Goal: Task Accomplishment & Management: Manage account settings

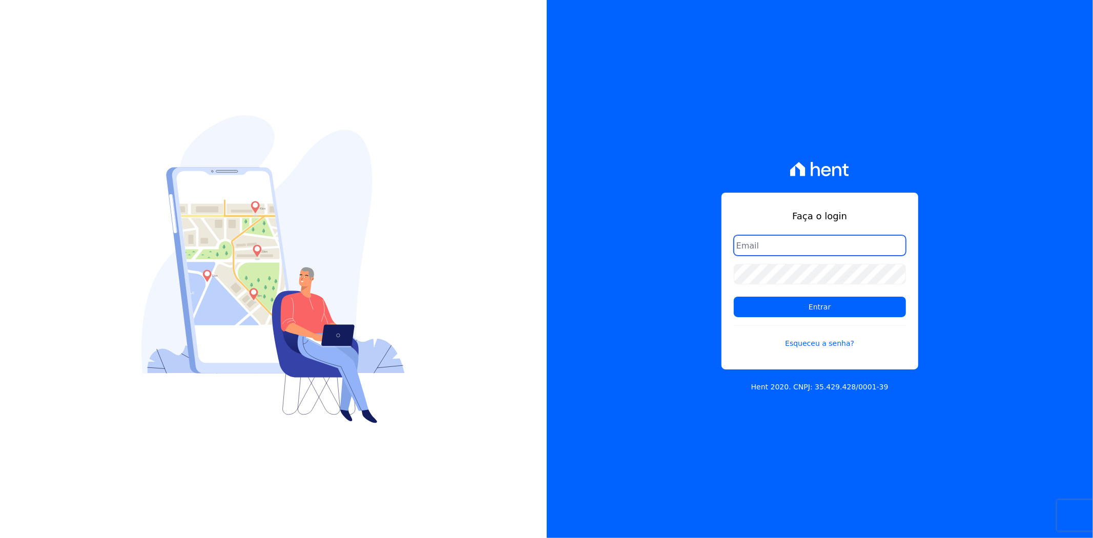
click at [769, 242] on input "email" at bounding box center [820, 245] width 172 height 20
type input "matheaus@celinaguimaraes.com.br"
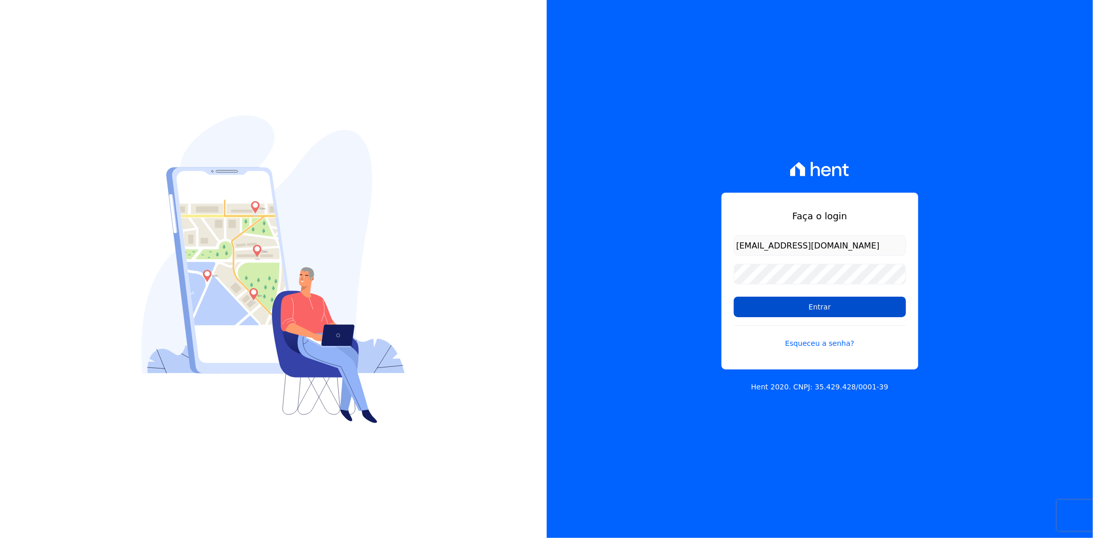
click at [815, 309] on input "Entrar" at bounding box center [820, 307] width 172 height 20
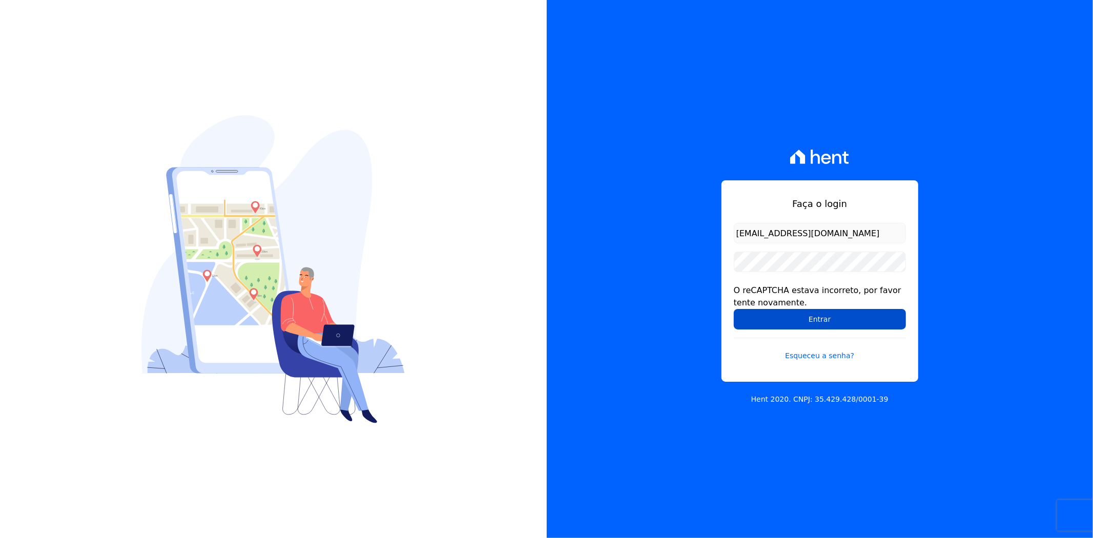
click at [822, 313] on input "Entrar" at bounding box center [820, 319] width 172 height 20
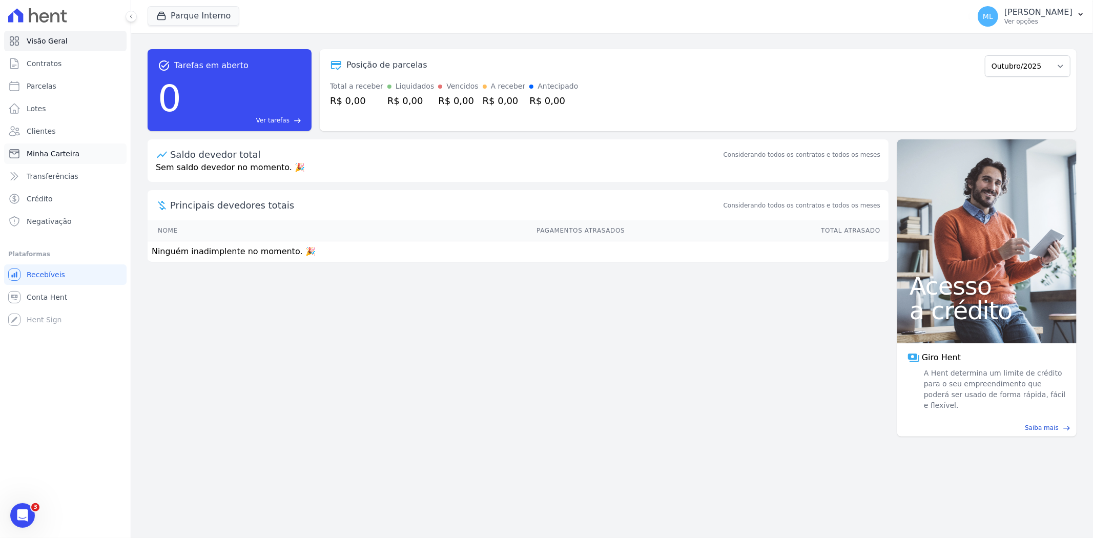
click at [64, 149] on span "Minha Carteira" at bounding box center [53, 154] width 53 height 10
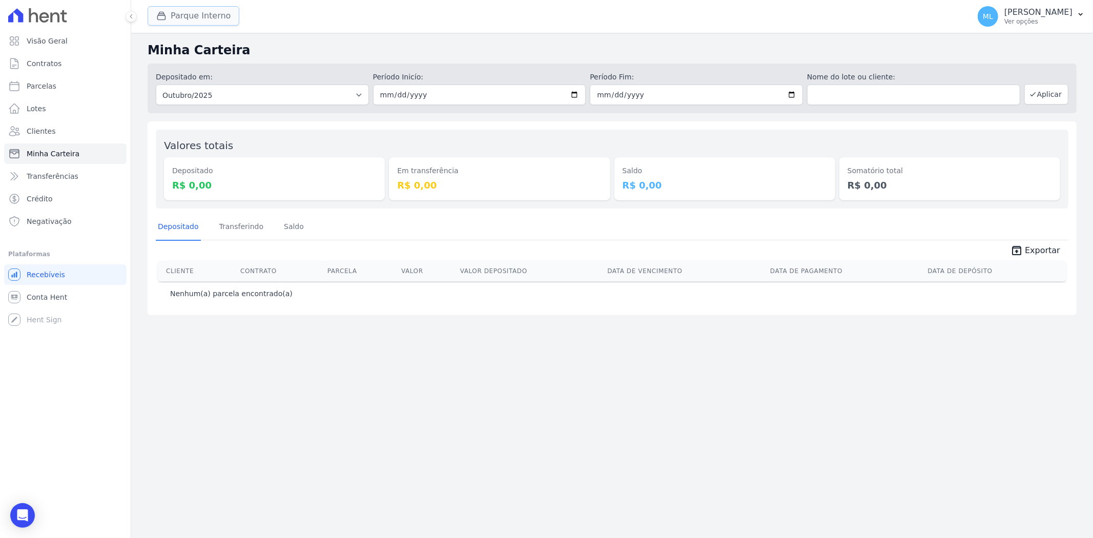
click at [204, 15] on button "Parque Interno" at bounding box center [194, 15] width 92 height 19
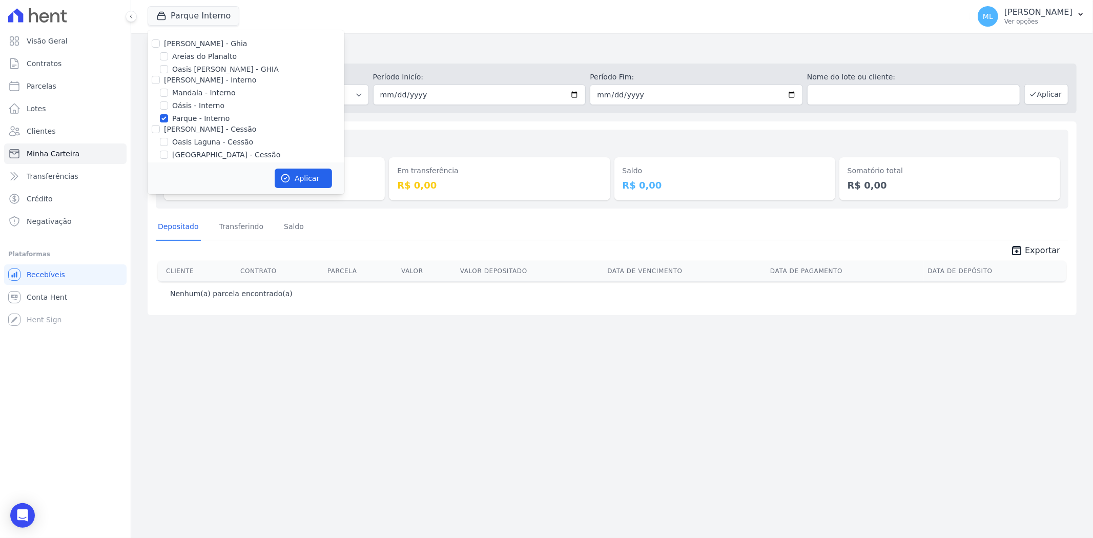
click at [194, 119] on label "Parque - Interno" at bounding box center [200, 118] width 57 height 11
click at [168, 119] on input "Parque - Interno" at bounding box center [164, 118] width 8 height 8
checkbox input "false"
click at [190, 55] on label "Areias do Planalto" at bounding box center [204, 56] width 65 height 11
click at [168, 55] on input "Areias do Planalto" at bounding box center [164, 56] width 8 height 8
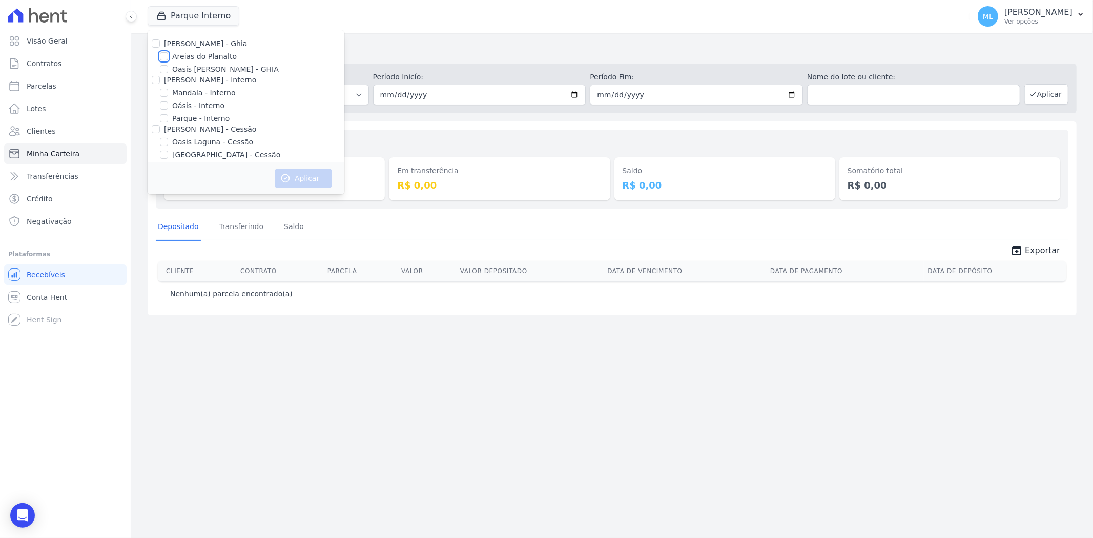
checkbox input "true"
click at [444, 121] on div "Valores totais Depositado R$ 0,00 Em transferência R$ 0,00 [GEOGRAPHIC_DATA] R$…" at bounding box center [612, 218] width 929 height 194
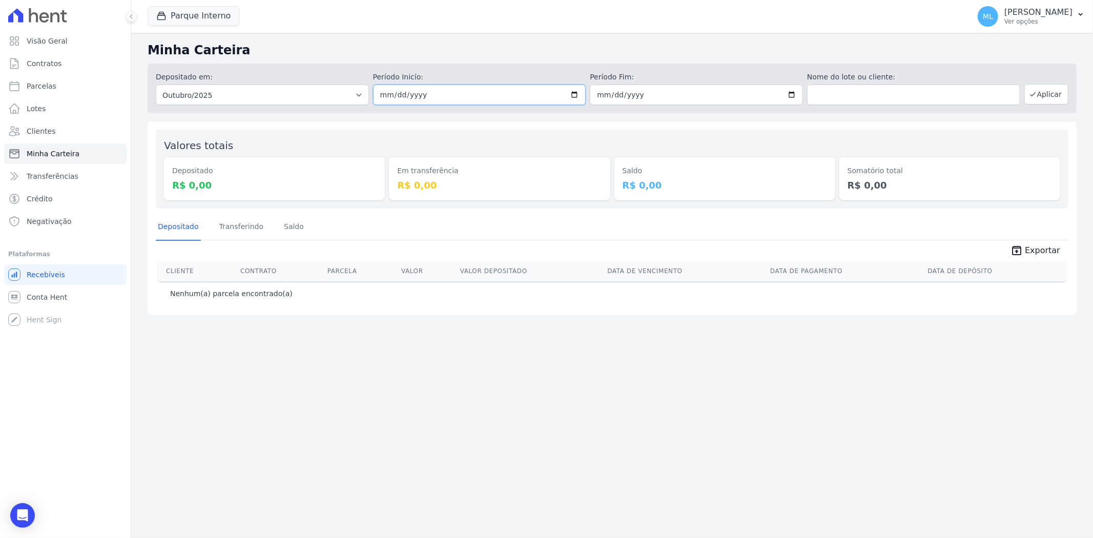
click at [572, 97] on input "[DATE]" at bounding box center [479, 95] width 213 height 20
type input "[DATE]"
click at [795, 95] on input "[DATE]" at bounding box center [696, 95] width 213 height 20
type input "[DATE]"
click at [1044, 95] on button "Aplicar" at bounding box center [1046, 94] width 44 height 20
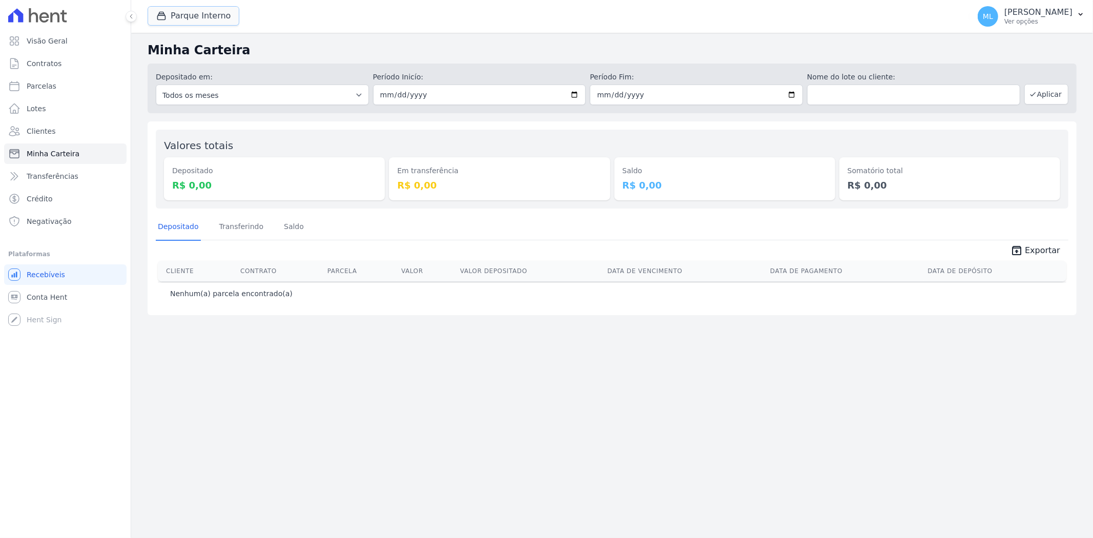
click at [210, 18] on button "Parque Interno" at bounding box center [194, 15] width 92 height 19
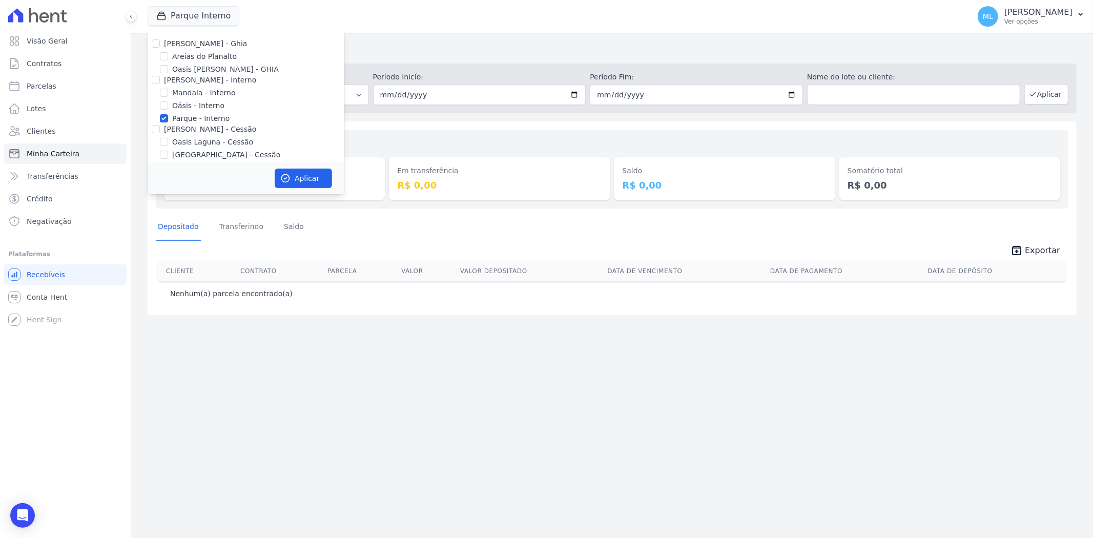
click at [176, 121] on label "Parque - Interno" at bounding box center [200, 118] width 57 height 11
click at [168, 121] on input "Parque - Interno" at bounding box center [164, 118] width 8 height 8
checkbox input "false"
click at [187, 60] on label "Areias do Planalto" at bounding box center [204, 56] width 65 height 11
click at [168, 60] on input "Areias do Planalto" at bounding box center [164, 56] width 8 height 8
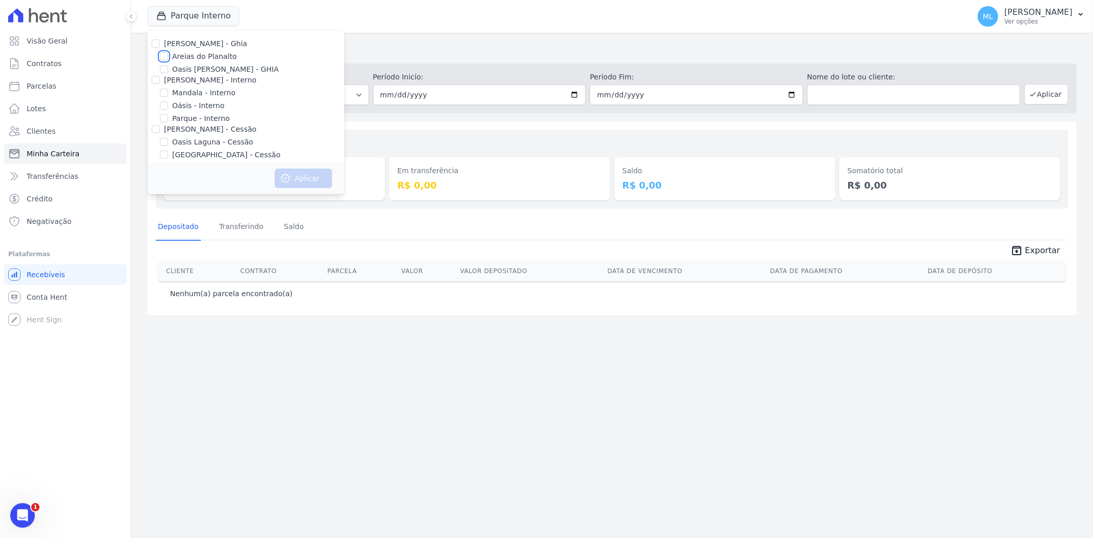
checkbox input "true"
click at [306, 188] on button "Aplicar" at bounding box center [303, 178] width 57 height 19
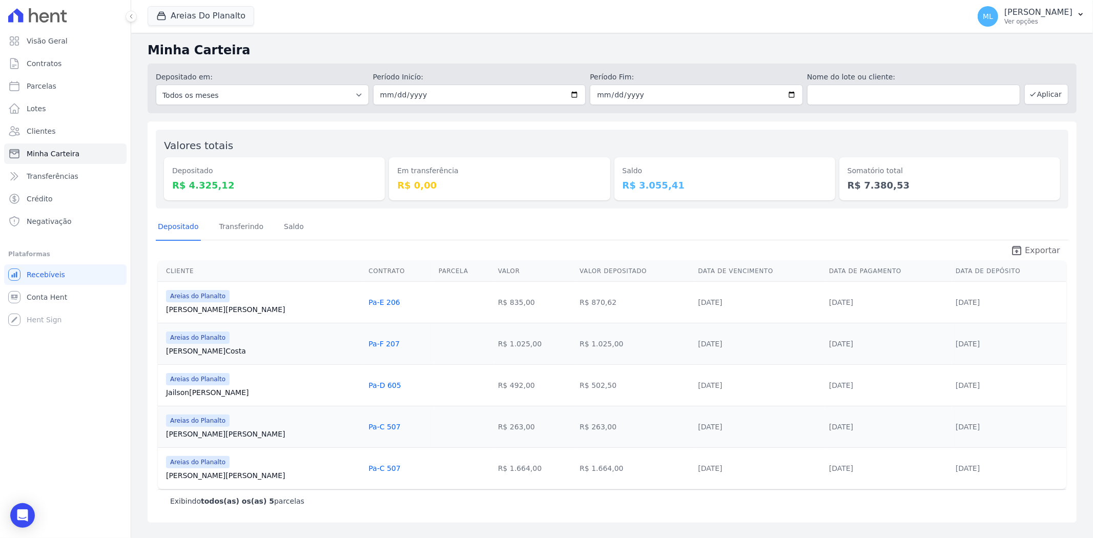
click at [1035, 251] on span "Exportar" at bounding box center [1042, 250] width 35 height 12
click at [220, 16] on button "Areias Do Planalto" at bounding box center [201, 15] width 107 height 19
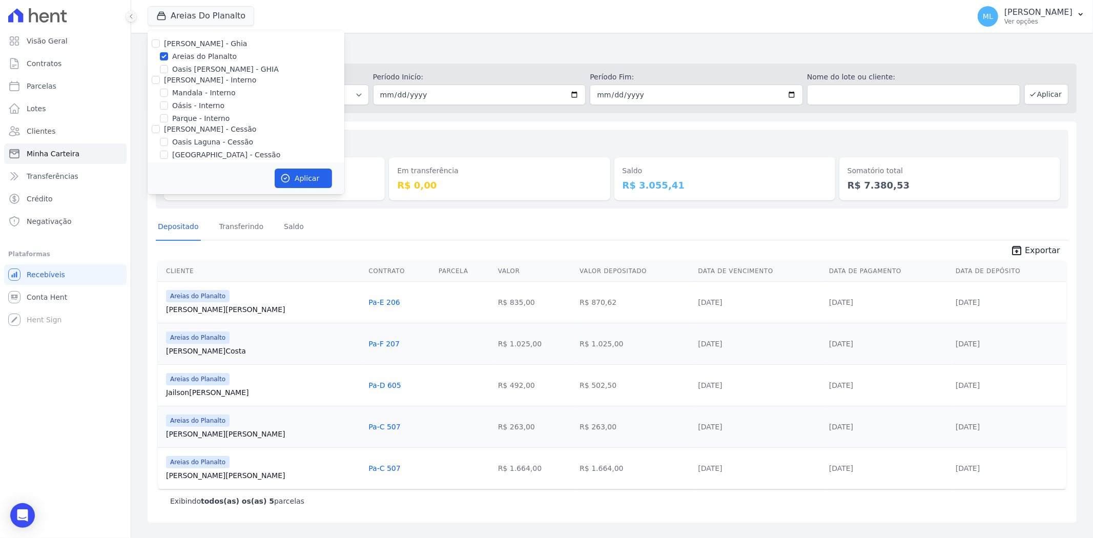
click at [198, 54] on label "Areias do Planalto" at bounding box center [204, 56] width 65 height 11
click at [168, 54] on input "Areias do Planalto" at bounding box center [164, 56] width 8 height 8
checkbox input "false"
click at [205, 97] on label "[GEOGRAPHIC_DATA] - Cessão" at bounding box center [226, 98] width 108 height 11
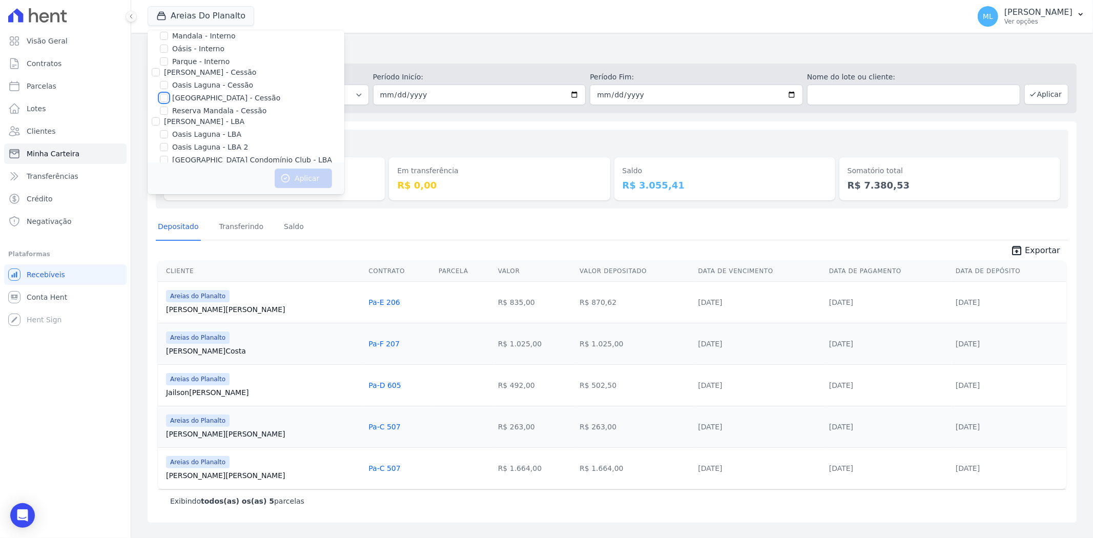
click at [168, 97] on input "[GEOGRAPHIC_DATA] - Cessão" at bounding box center [164, 98] width 8 height 8
checkbox input "true"
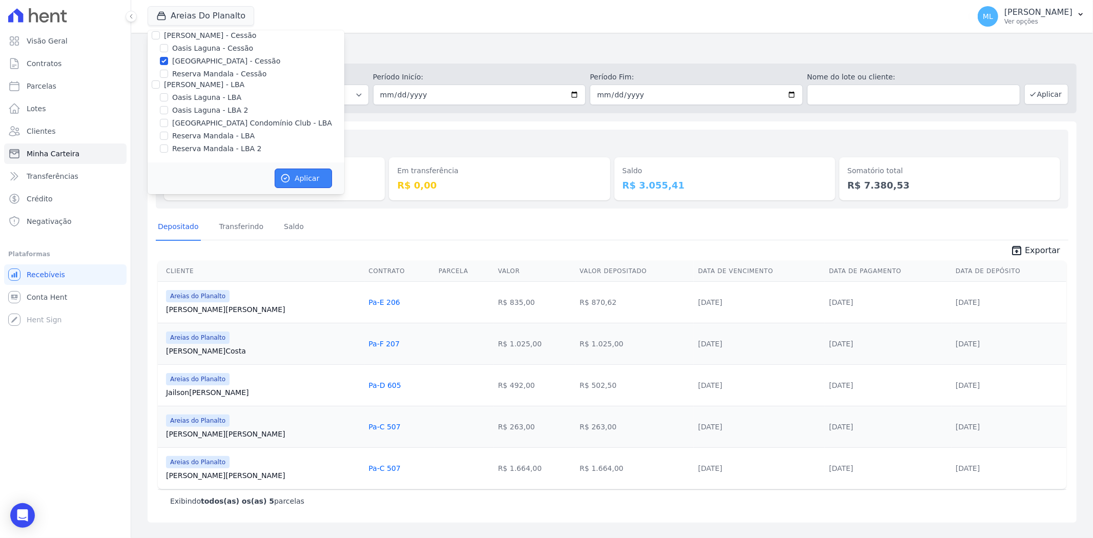
click at [309, 175] on button "Aplicar" at bounding box center [303, 178] width 57 height 19
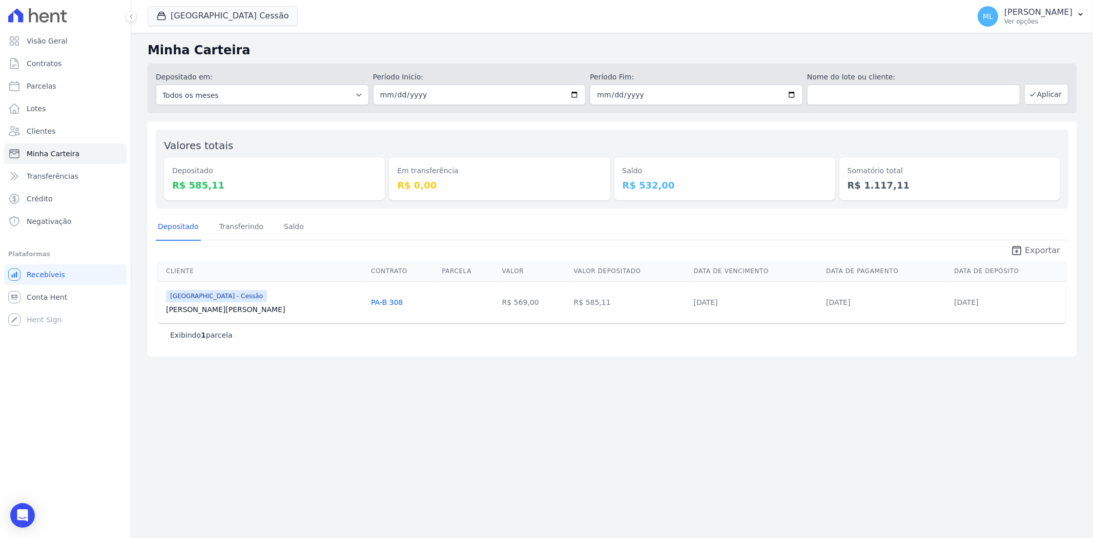
click at [1035, 244] on span "Exportar" at bounding box center [1042, 250] width 35 height 12
click at [227, 13] on button "Parque Do Planalto Cessão" at bounding box center [223, 15] width 150 height 19
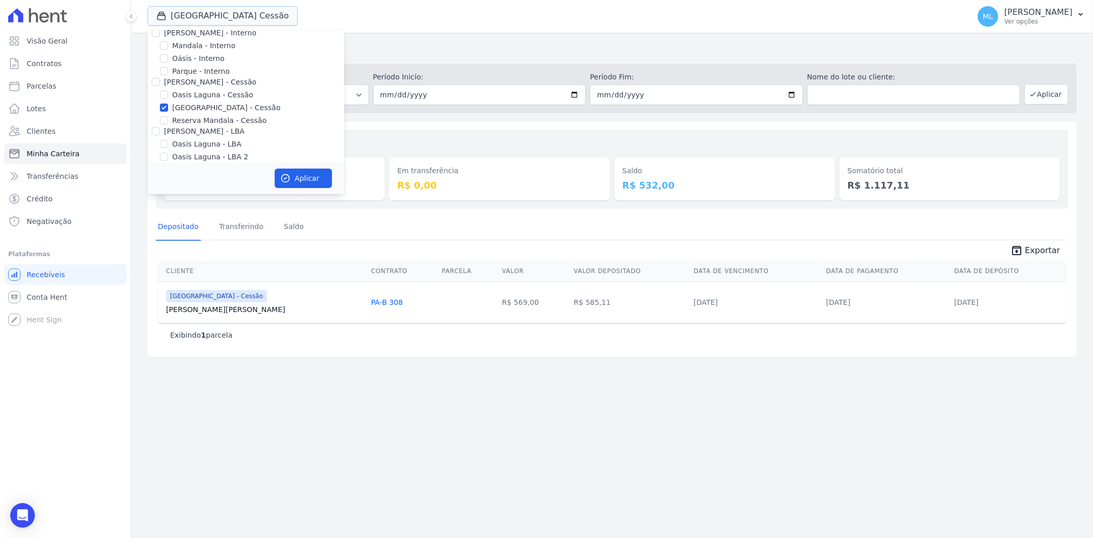
scroll to position [94, 0]
click at [194, 61] on label "[GEOGRAPHIC_DATA] - Cessão" at bounding box center [226, 61] width 108 height 11
click at [168, 61] on input "[GEOGRAPHIC_DATA] - Cessão" at bounding box center [164, 61] width 8 height 8
checkbox input "false"
click at [218, 120] on label "[GEOGRAPHIC_DATA] Condomínio Club - LBA" at bounding box center [252, 123] width 160 height 11
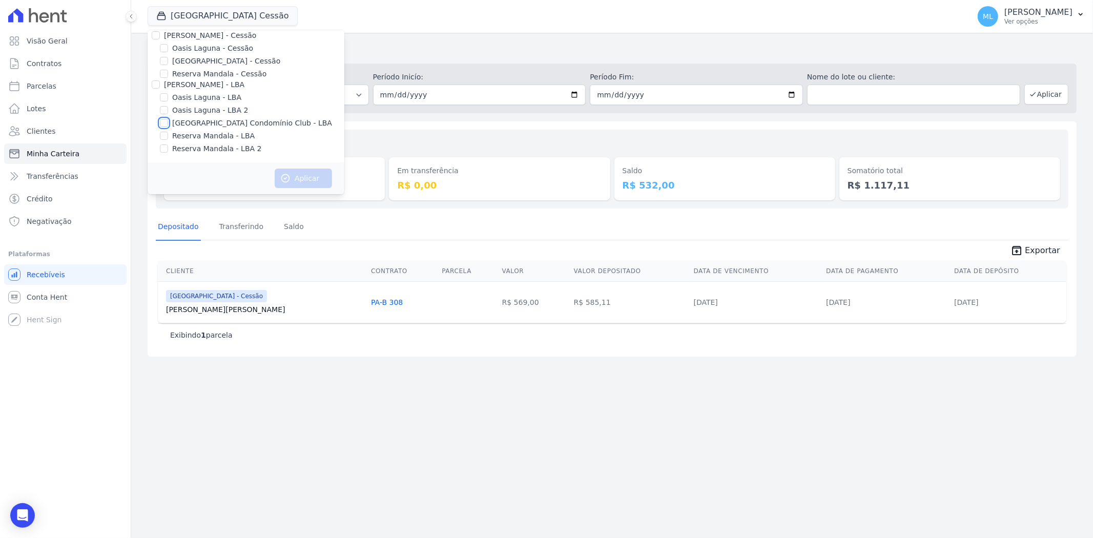
click at [168, 120] on input "[GEOGRAPHIC_DATA] Condomínio Club - LBA" at bounding box center [164, 123] width 8 height 8
checkbox input "true"
click at [301, 177] on button "Aplicar" at bounding box center [303, 178] width 57 height 19
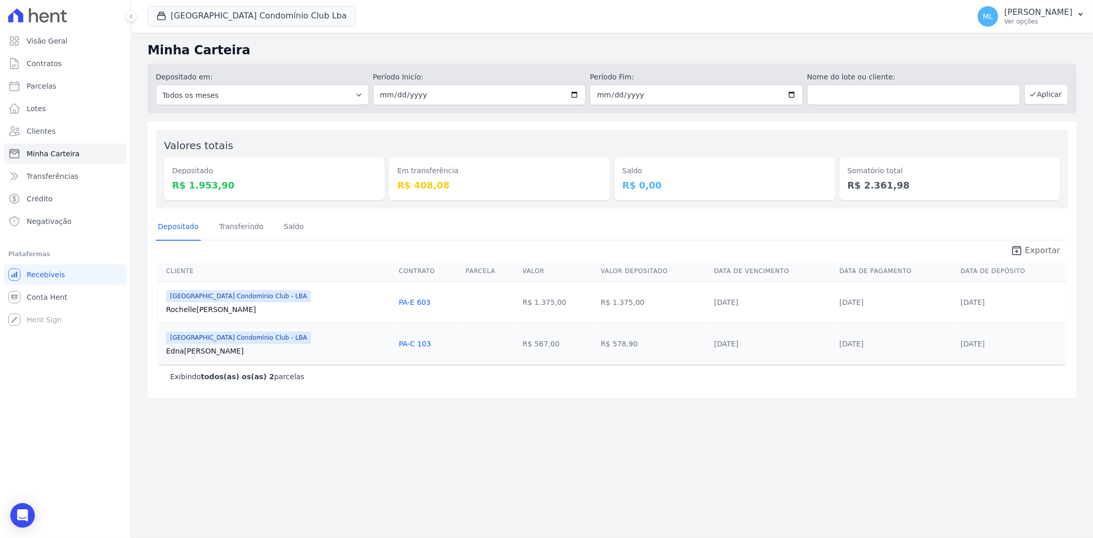
click at [1058, 252] on span "Exportar" at bounding box center [1042, 250] width 35 height 12
click at [257, 20] on button "Parque Do Planalto Condomínio Club Lba" at bounding box center [252, 15] width 208 height 19
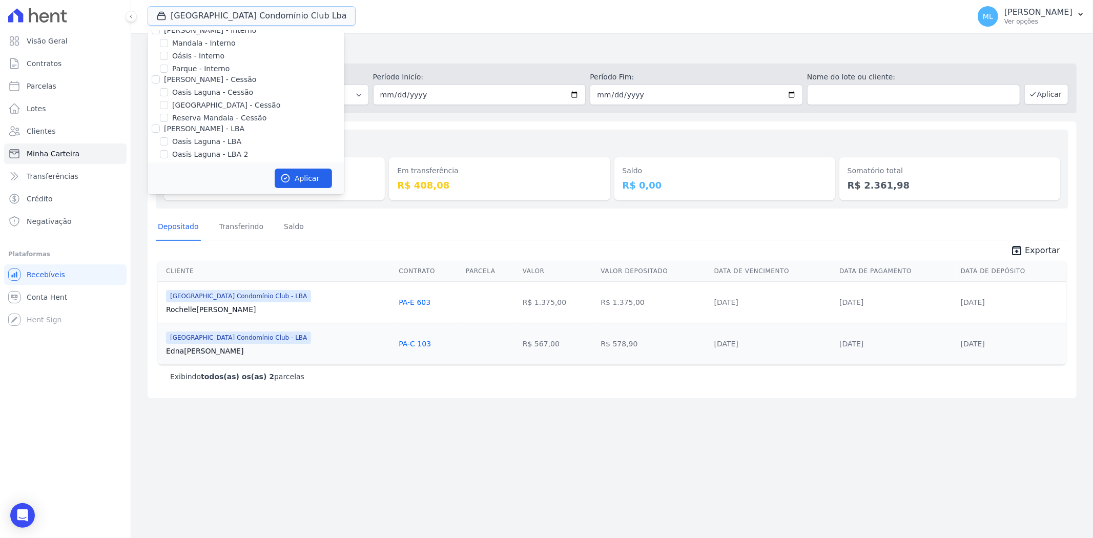
scroll to position [94, 0]
click at [278, 120] on label "[GEOGRAPHIC_DATA] Condomínio Club - LBA" at bounding box center [252, 123] width 160 height 11
click at [168, 120] on input "[GEOGRAPHIC_DATA] Condomínio Club - LBA" at bounding box center [164, 123] width 8 height 8
checkbox input "false"
click at [412, 132] on div "Valores totais Depositado R$ 1.953,90 Em transferência R$ 408,08 Saldo R$ 0,00 …" at bounding box center [612, 169] width 913 height 79
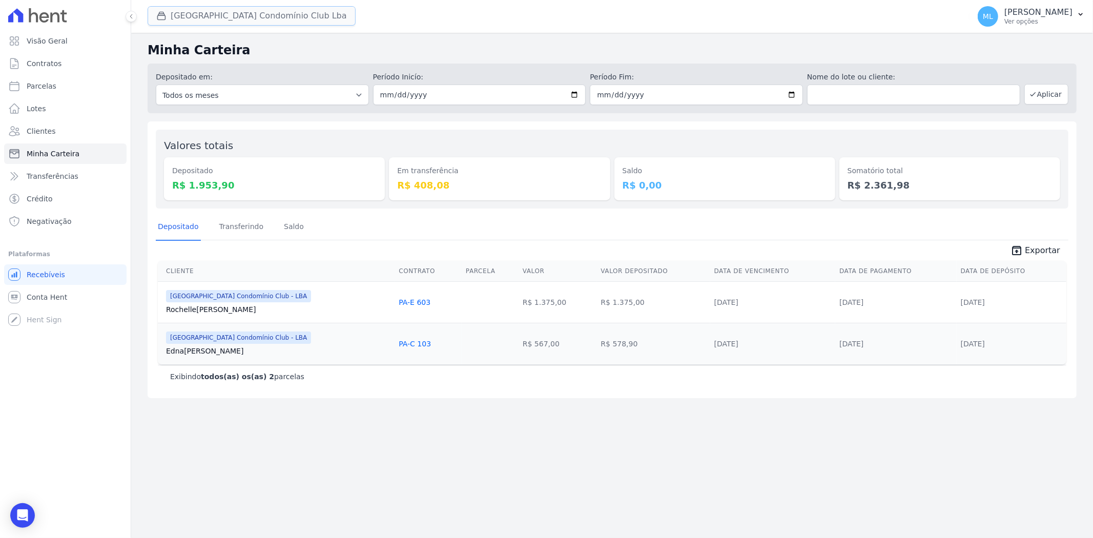
click at [197, 14] on button "Parque Do Planalto Condomínio Club Lba" at bounding box center [252, 15] width 208 height 19
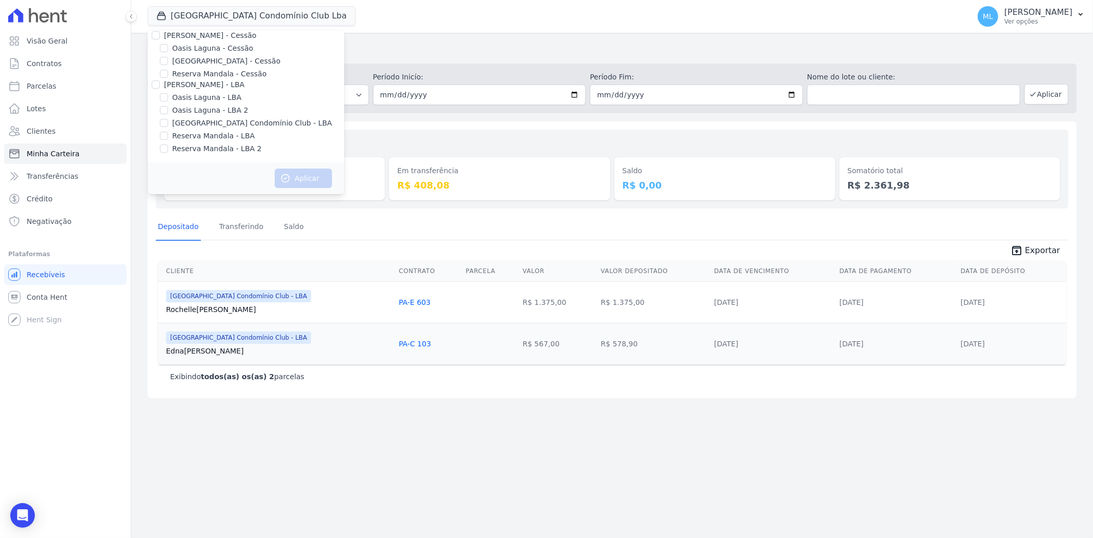
click at [428, 242] on span "unarchive Exportar" at bounding box center [612, 249] width 913 height 18
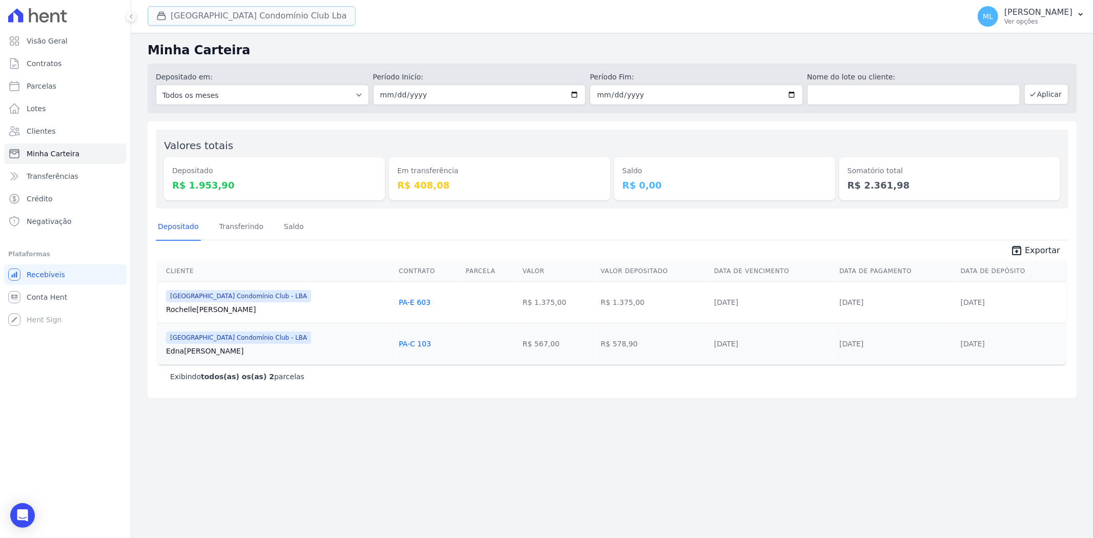
drag, startPoint x: 299, startPoint y: 9, endPoint x: 321, endPoint y: 24, distance: 26.9
click at [299, 9] on button "Parque Do Planalto Condomínio Club Lba" at bounding box center [252, 15] width 208 height 19
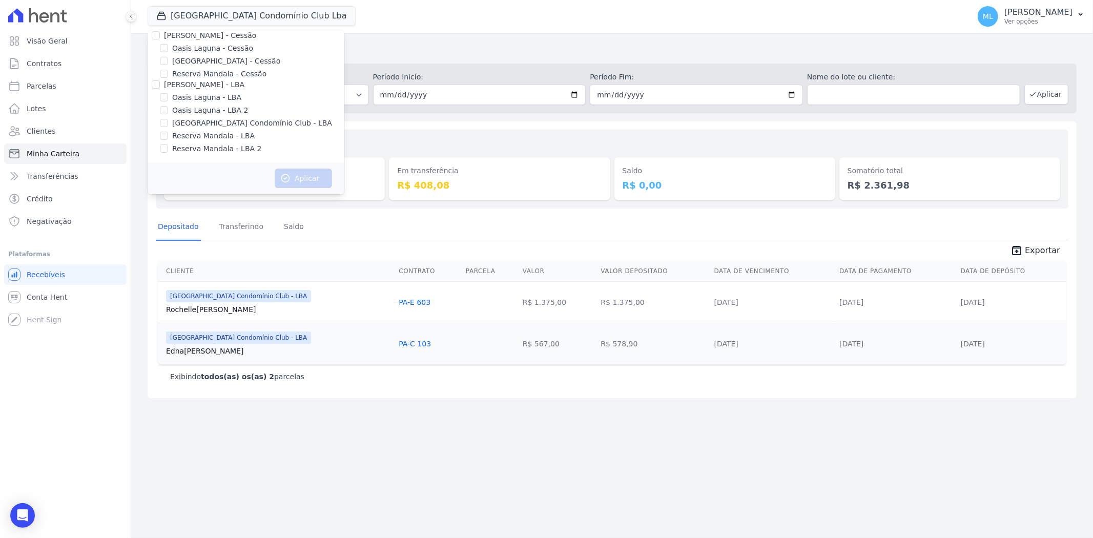
click at [220, 63] on label "[GEOGRAPHIC_DATA] - Cessão" at bounding box center [226, 61] width 108 height 11
click at [168, 63] on input "[GEOGRAPHIC_DATA] - Cessão" at bounding box center [164, 61] width 8 height 8
checkbox input "true"
click at [306, 177] on button "Aplicar" at bounding box center [303, 178] width 57 height 19
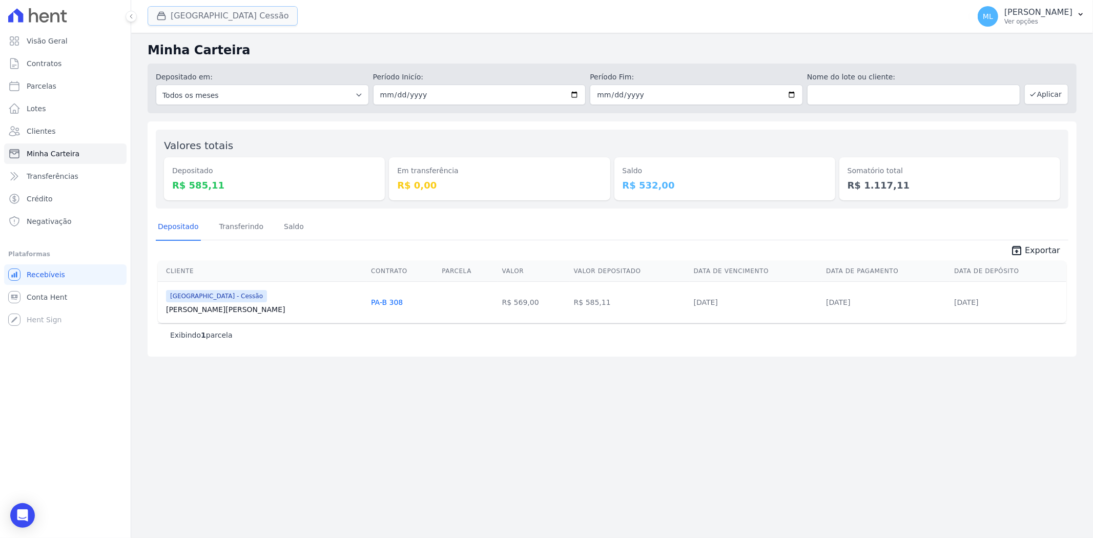
click at [253, 9] on button "Parque Do Planalto Cessão" at bounding box center [223, 15] width 150 height 19
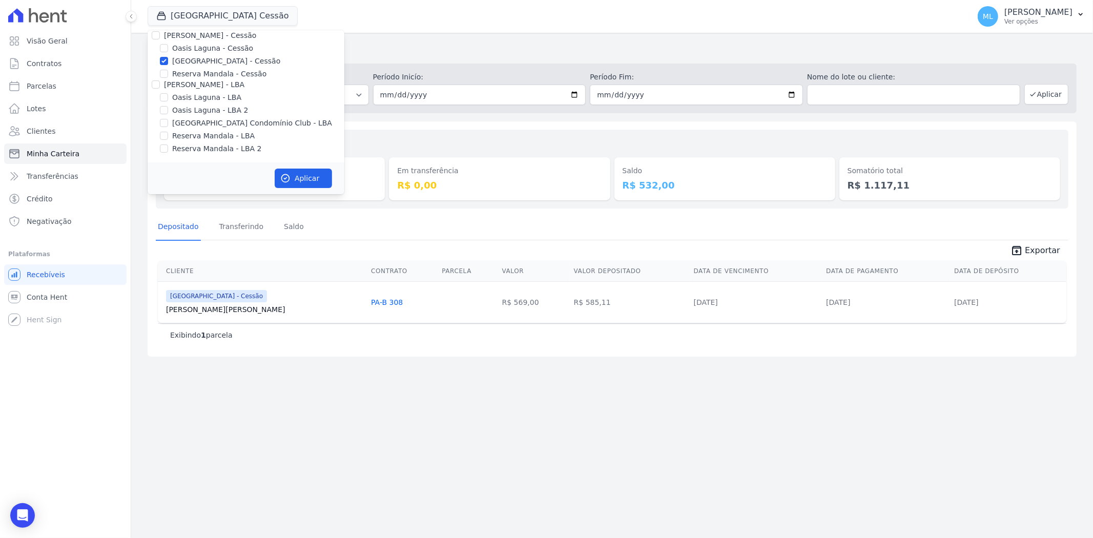
click at [205, 60] on label "[GEOGRAPHIC_DATA] - Cessão" at bounding box center [226, 61] width 108 height 11
click at [168, 60] on input "[GEOGRAPHIC_DATA] - Cessão" at bounding box center [164, 61] width 8 height 8
checkbox input "false"
click at [207, 58] on label "Areias do Planalto" at bounding box center [204, 56] width 65 height 11
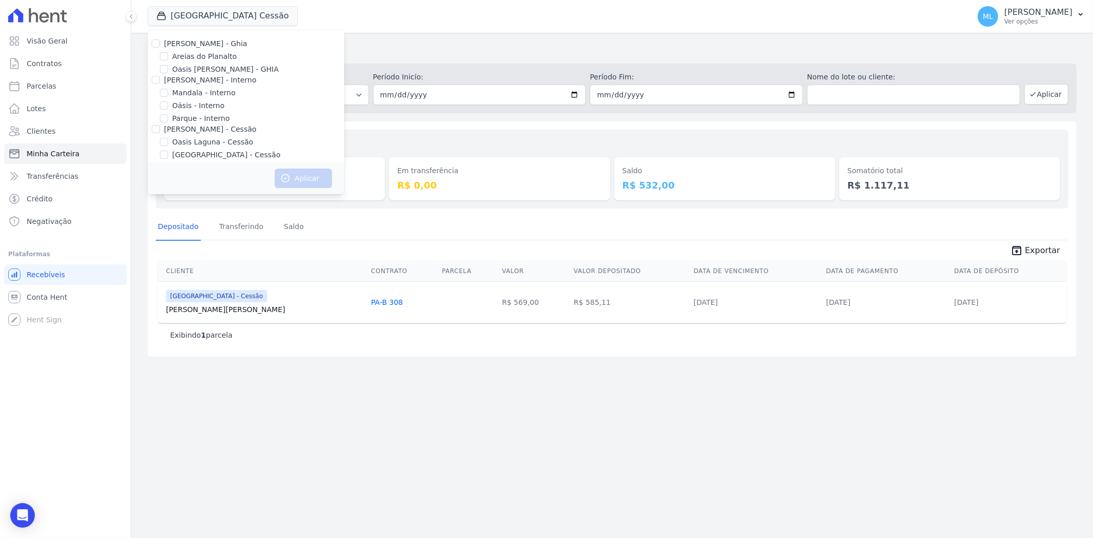
click at [168, 58] on input "Areias do Planalto" at bounding box center [164, 56] width 8 height 8
checkbox input "true"
click at [305, 172] on button "Aplicar" at bounding box center [303, 178] width 57 height 19
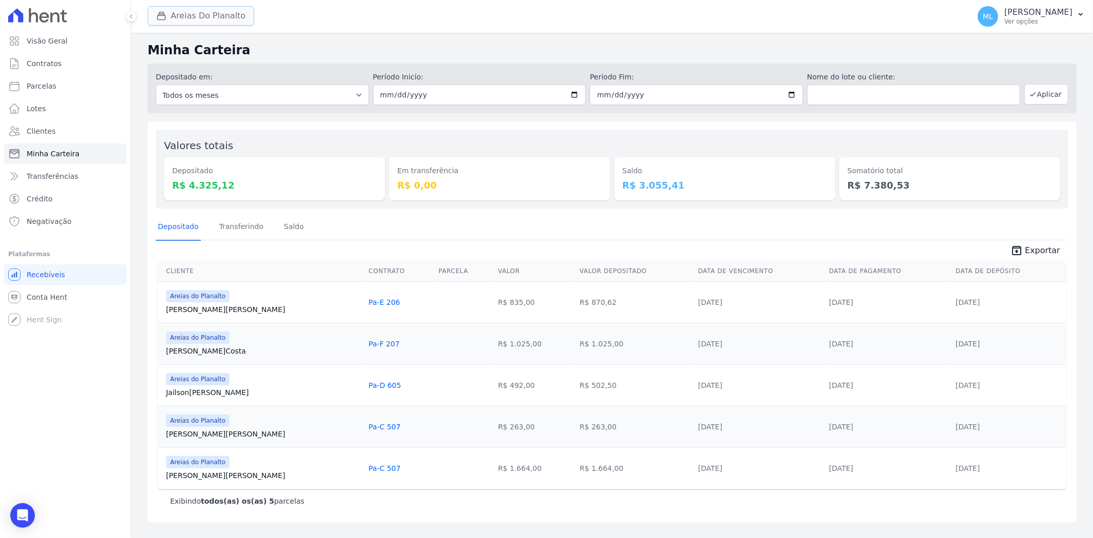
click at [212, 15] on button "Areias Do Planalto" at bounding box center [201, 15] width 107 height 19
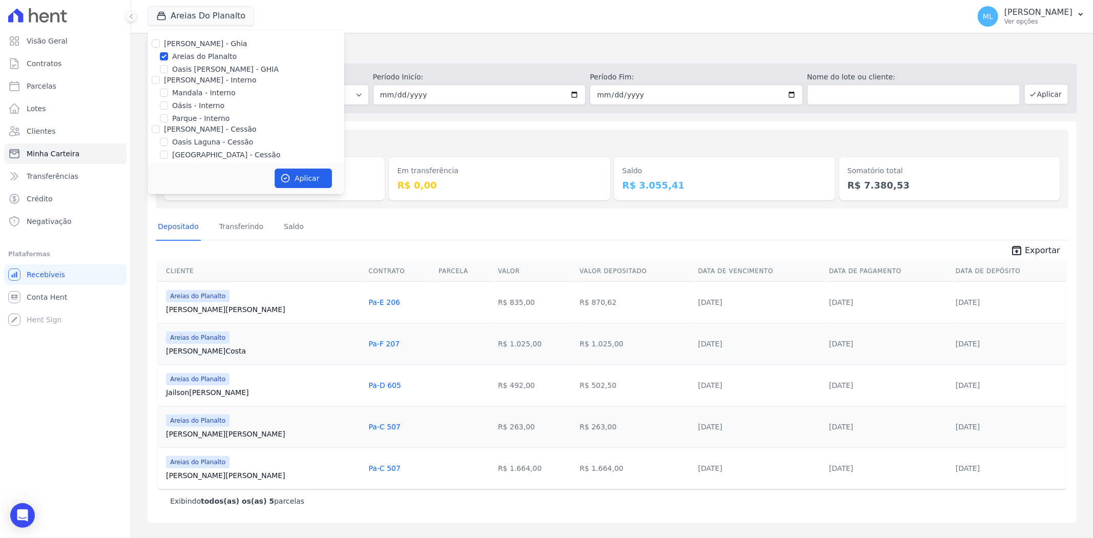
click at [190, 56] on label "Areias do Planalto" at bounding box center [204, 56] width 65 height 11
click at [168, 56] on input "Areias do Planalto" at bounding box center [164, 56] width 8 height 8
checkbox input "false"
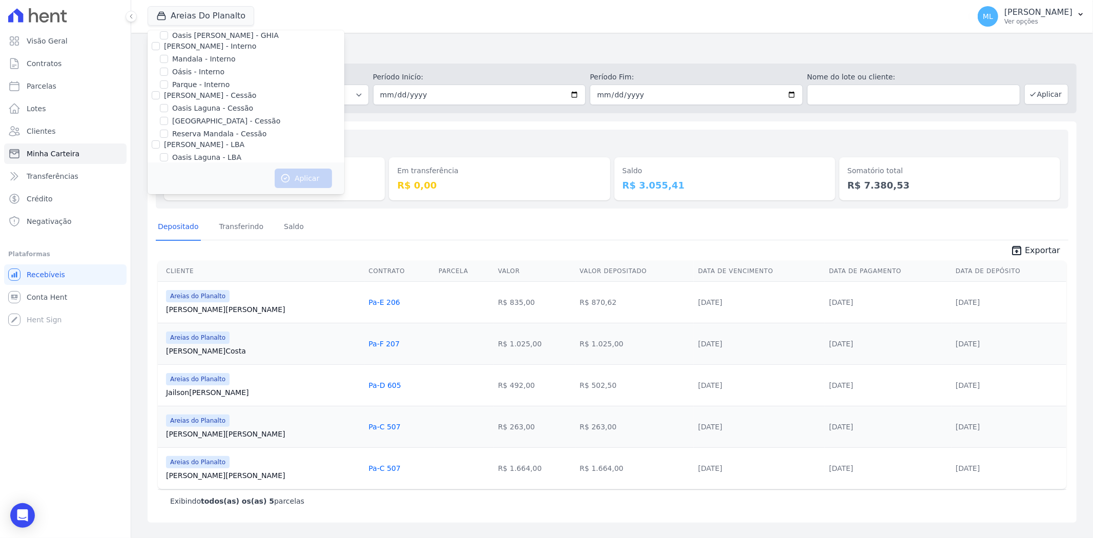
scroll to position [94, 0]
click at [202, 134] on label "Reserva Mandala - LBA" at bounding box center [213, 136] width 82 height 11
click at [168, 134] on input "Reserva Mandala - LBA" at bounding box center [164, 136] width 8 height 8
checkbox input "true"
click at [203, 144] on label "Reserva Mandala - LBA 2" at bounding box center [216, 148] width 89 height 11
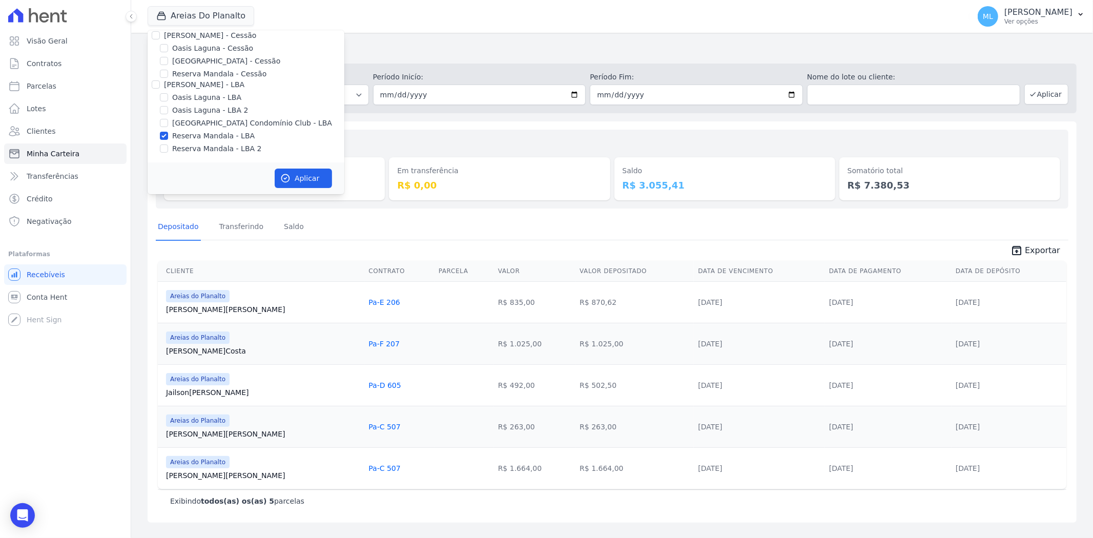
click at [168, 144] on input "Reserva Mandala - LBA 2" at bounding box center [164, 148] width 8 height 8
checkbox input "true"
click at [311, 173] on button "Aplicar" at bounding box center [303, 178] width 57 height 19
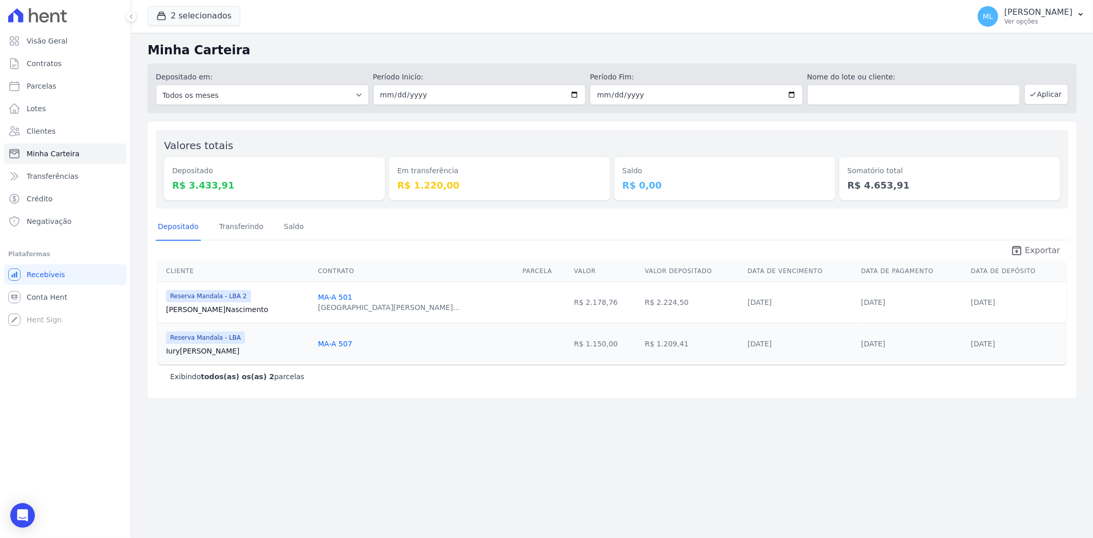
click at [1023, 250] on icon "unarchive" at bounding box center [1016, 250] width 12 height 12
click at [206, 22] on button "2 selecionados" at bounding box center [194, 15] width 93 height 19
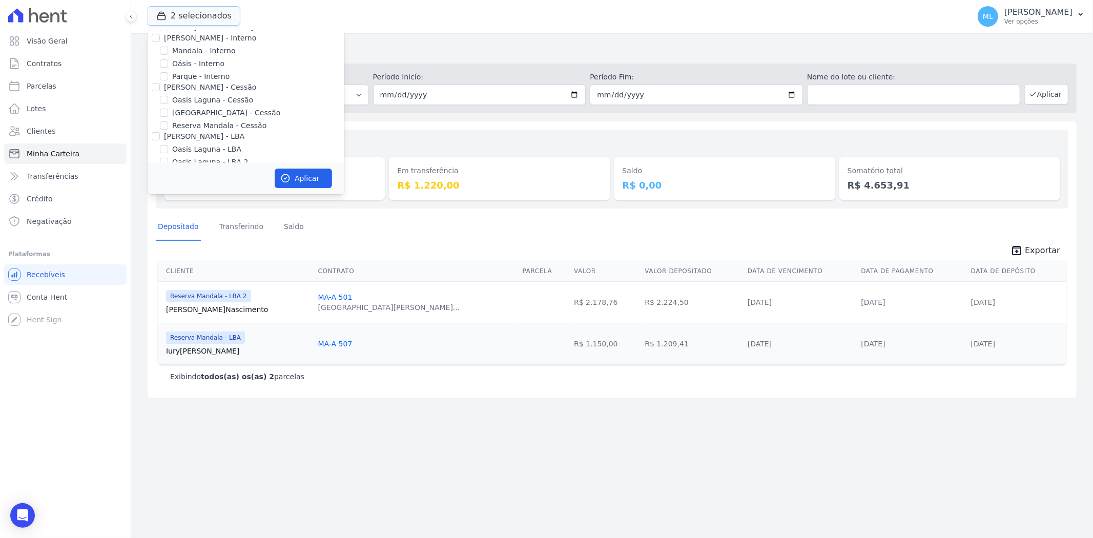
scroll to position [94, 0]
click at [206, 136] on label "Reserva Mandala - LBA" at bounding box center [213, 136] width 82 height 11
click at [168, 136] on input "Reserva Mandala - LBA" at bounding box center [164, 136] width 8 height 8
checkbox input "false"
click at [205, 141] on div "Celina Guimaraes - Ghia Areias do Planalto Oasis Celina Guimaraes - GHIA Celina…" at bounding box center [246, 49] width 197 height 226
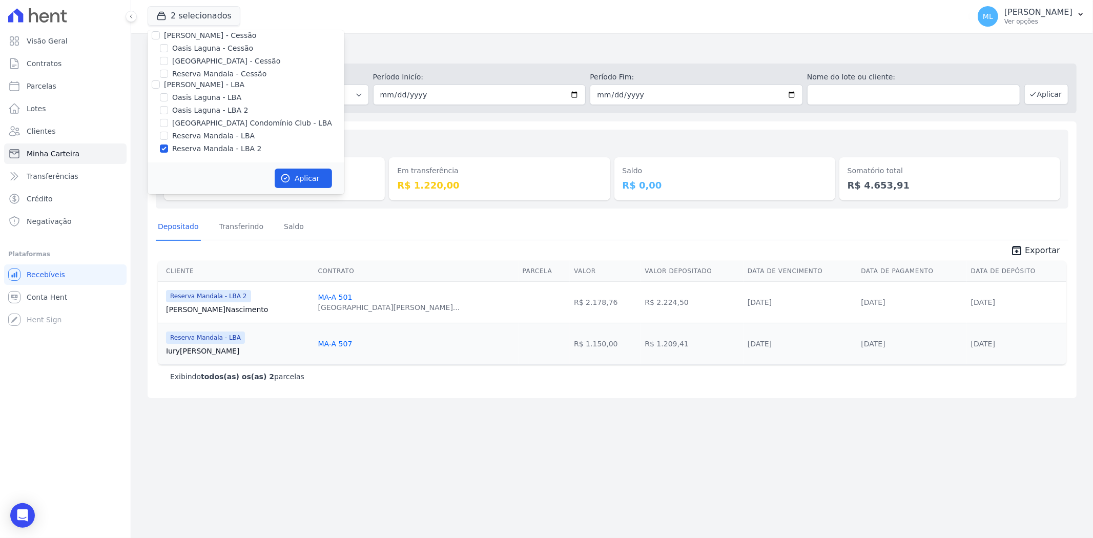
click at [205, 145] on label "Reserva Mandala - LBA 2" at bounding box center [216, 148] width 89 height 11
click at [168, 145] on input "Reserva Mandala - LBA 2" at bounding box center [164, 148] width 8 height 8
checkbox input "false"
click at [204, 70] on label "Reserva Mandala - Cessão" at bounding box center [219, 74] width 94 height 11
click at [168, 70] on input "Reserva Mandala - Cessão" at bounding box center [164, 74] width 8 height 8
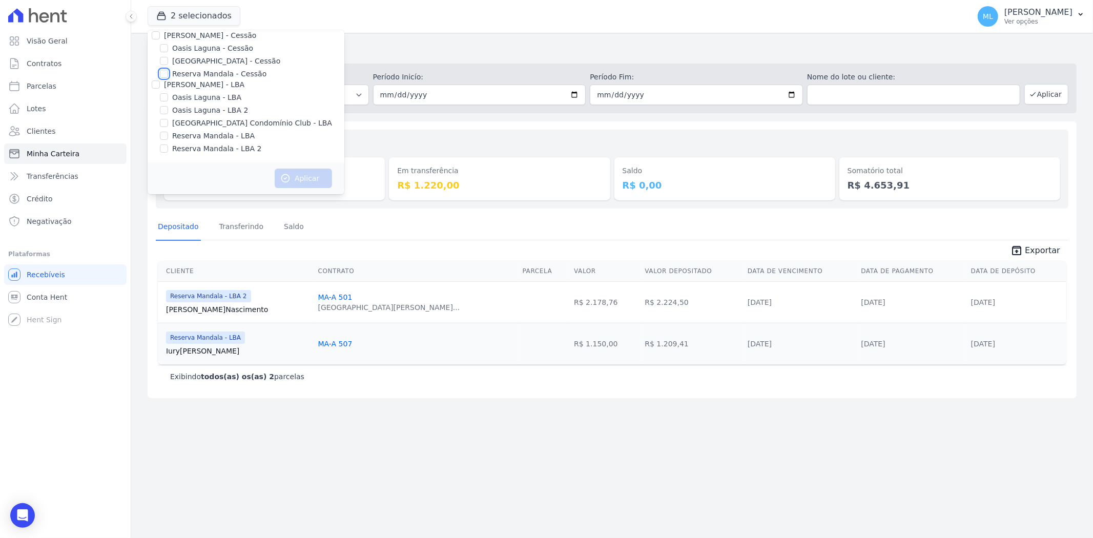
checkbox input "true"
click at [301, 179] on button "Aplicar" at bounding box center [303, 178] width 57 height 19
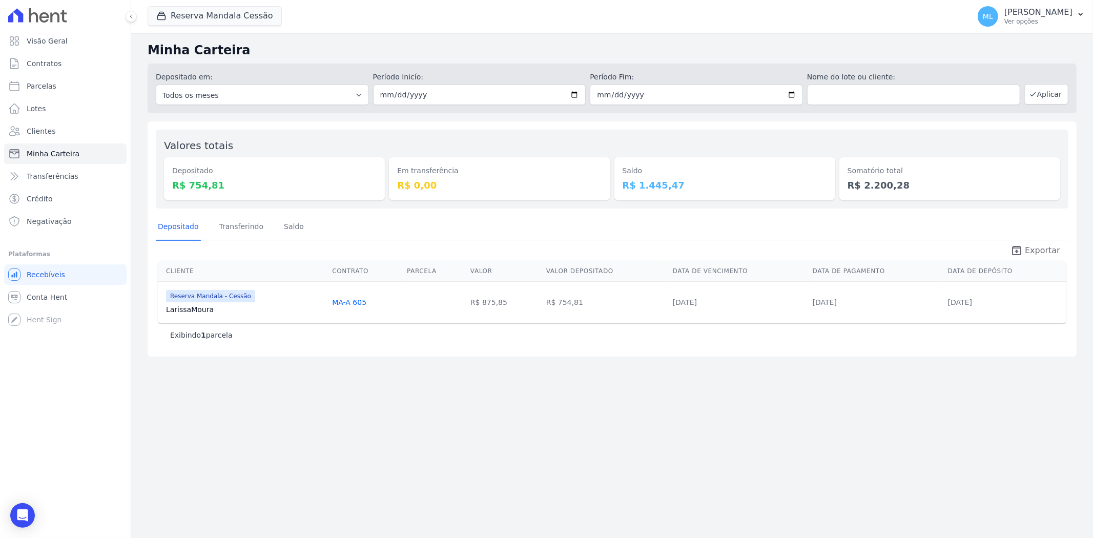
click at [1038, 248] on span "Exportar" at bounding box center [1042, 250] width 35 height 12
drag, startPoint x: 247, startPoint y: 14, endPoint x: 298, endPoint y: 37, distance: 55.0
click at [247, 15] on button "Reserva Mandala Cessão" at bounding box center [215, 15] width 134 height 19
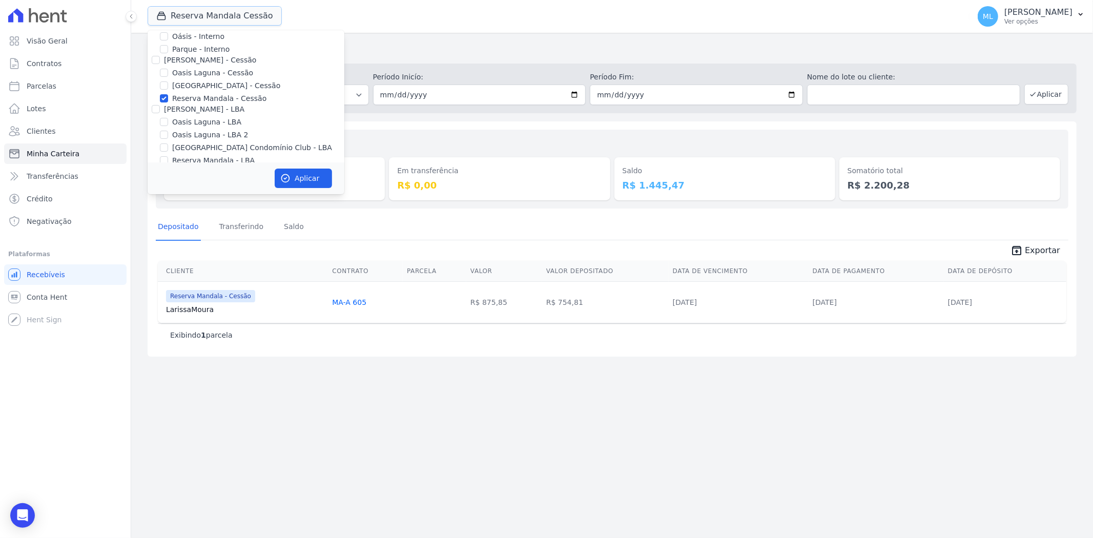
scroll to position [94, 0]
click at [200, 73] on label "Reserva Mandala - Cessão" at bounding box center [219, 74] width 94 height 11
click at [168, 73] on input "Reserva Mandala - Cessão" at bounding box center [164, 74] width 8 height 8
checkbox input "false"
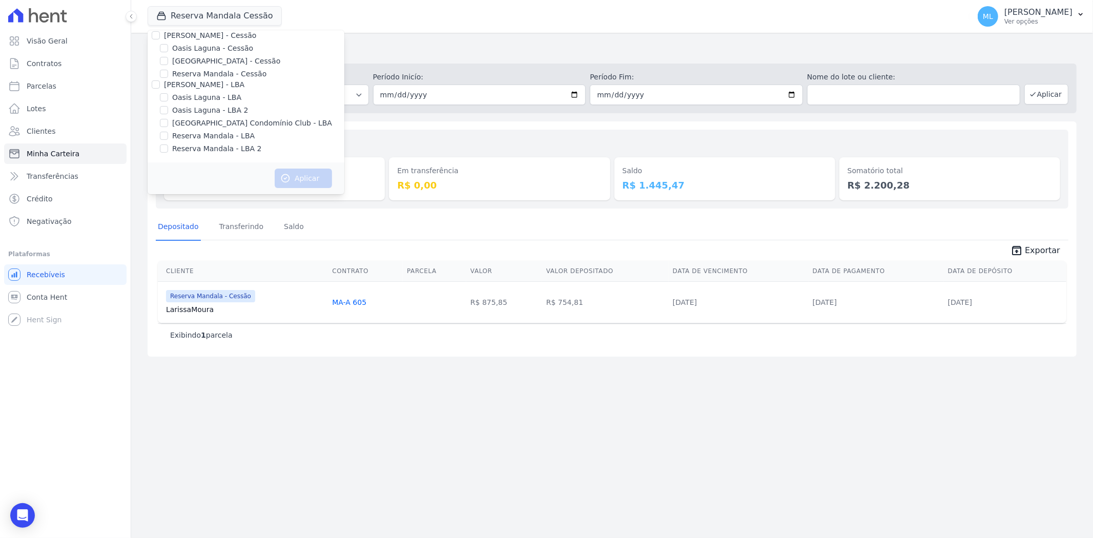
drag, startPoint x: 214, startPoint y: 133, endPoint x: 214, endPoint y: 149, distance: 15.9
click at [214, 134] on label "Reserva Mandala - LBA" at bounding box center [213, 136] width 82 height 11
click at [168, 134] on input "Reserva Mandala - LBA" at bounding box center [164, 136] width 8 height 8
checkbox input "true"
click at [214, 151] on label "Reserva Mandala - LBA 2" at bounding box center [216, 148] width 89 height 11
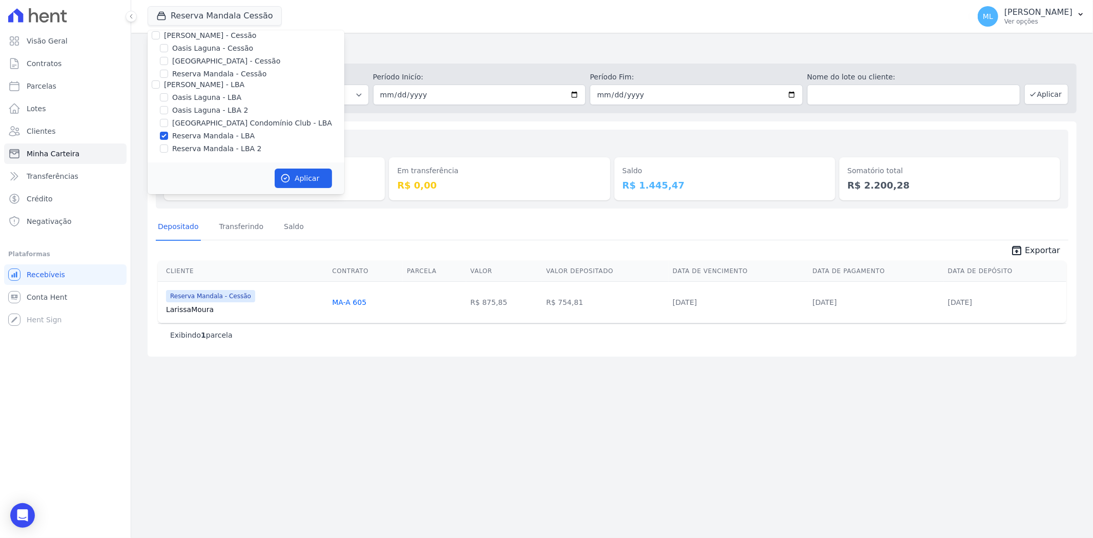
click at [168, 151] on input "Reserva Mandala - LBA 2" at bounding box center [164, 148] width 8 height 8
checkbox input "true"
click at [322, 182] on button "Aplicar" at bounding box center [303, 178] width 57 height 19
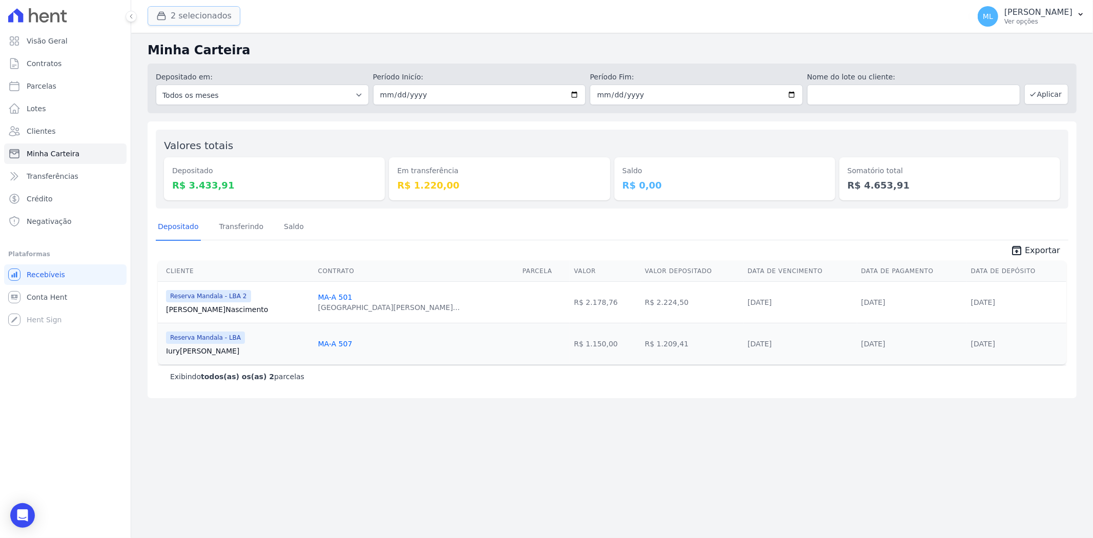
click at [190, 16] on button "2 selecionados" at bounding box center [194, 15] width 93 height 19
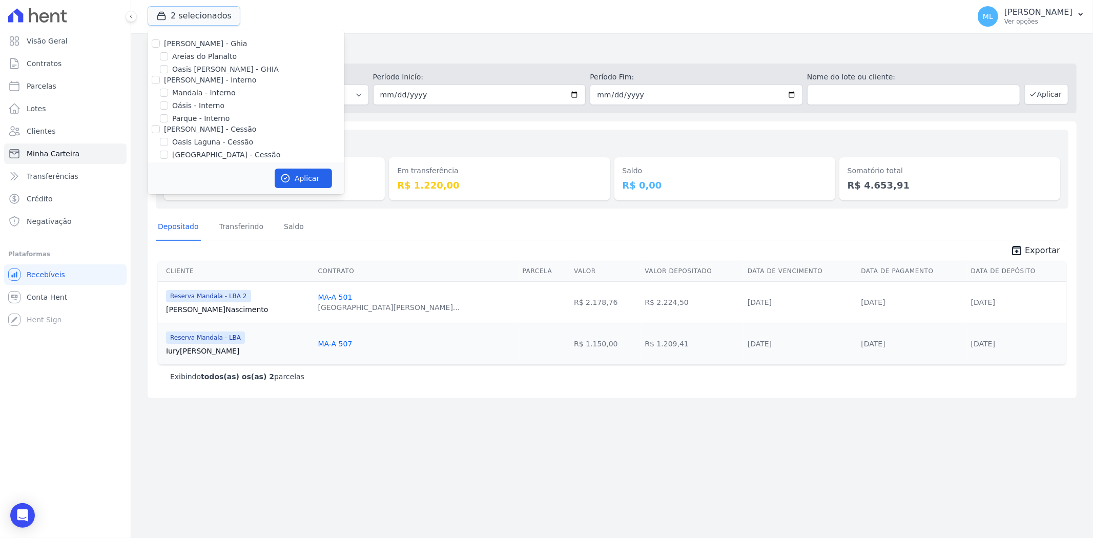
scroll to position [94, 0]
click at [203, 137] on label "Reserva Mandala - LBA" at bounding box center [213, 136] width 82 height 11
click at [168, 137] on input "Reserva Mandala - LBA" at bounding box center [164, 136] width 8 height 8
checkbox input "false"
click at [203, 146] on label "Reserva Mandala - LBA 2" at bounding box center [216, 148] width 89 height 11
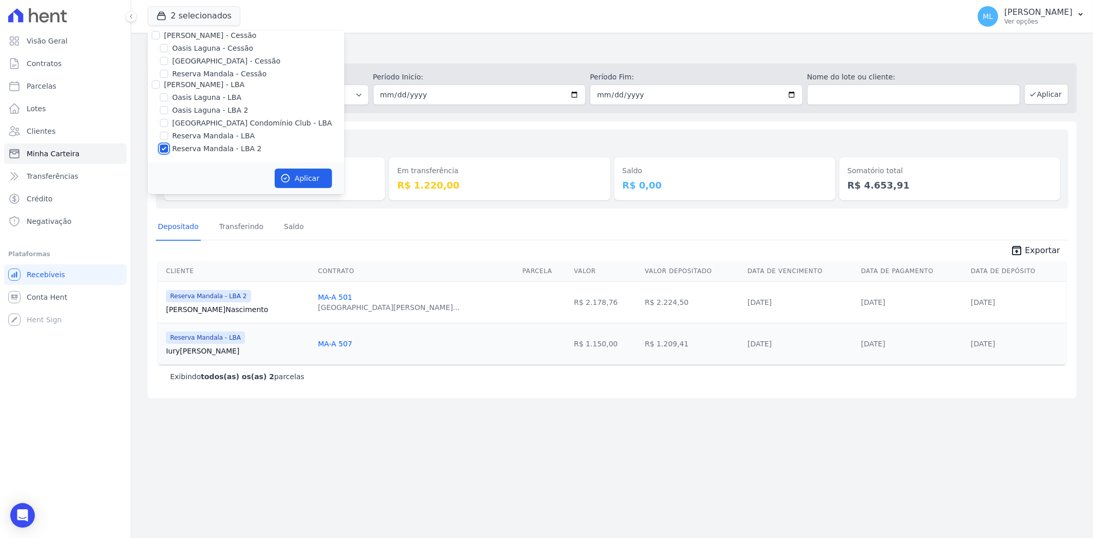
click at [168, 146] on input "Reserva Mandala - LBA 2" at bounding box center [164, 148] width 8 height 8
checkbox input "false"
click at [421, 55] on h2 "Minha Carteira" at bounding box center [612, 50] width 929 height 18
